Goal: Navigation & Orientation: Find specific page/section

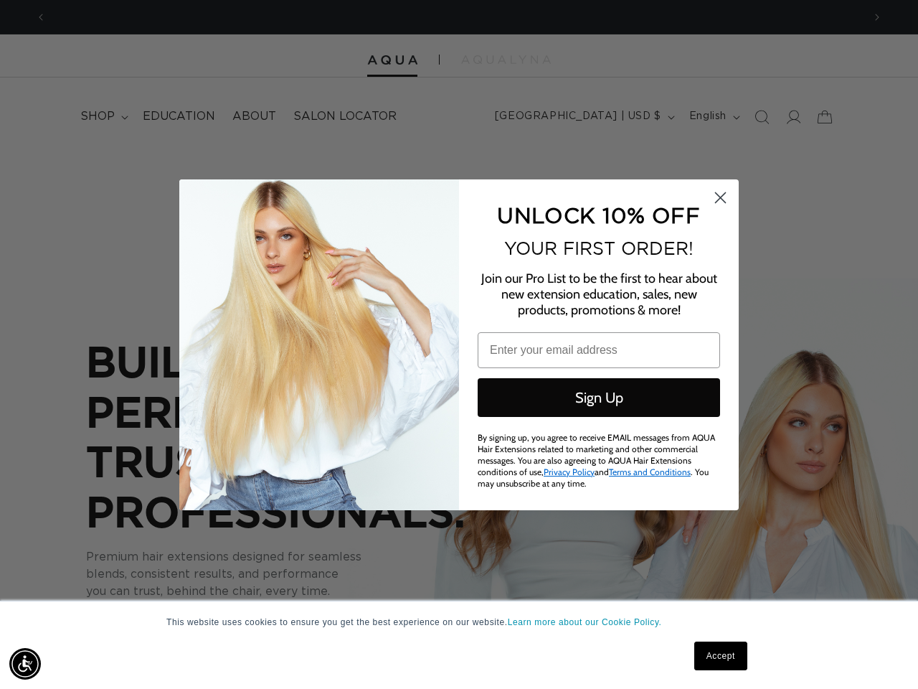
scroll to position [0, 1633]
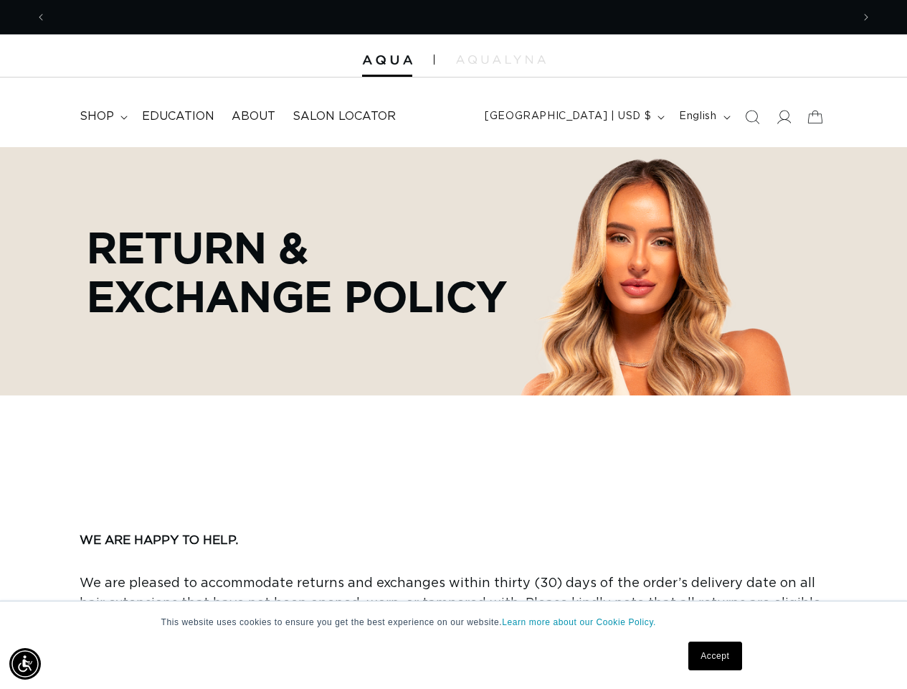
scroll to position [0, 806]
